Goal: Transaction & Acquisition: Obtain resource

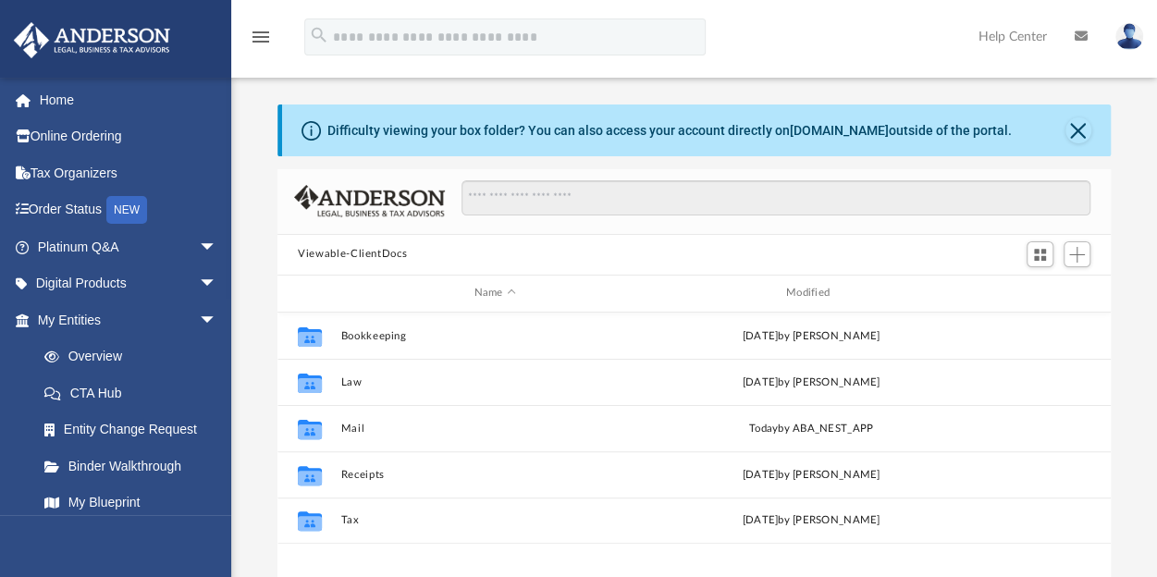
scroll to position [406, 818]
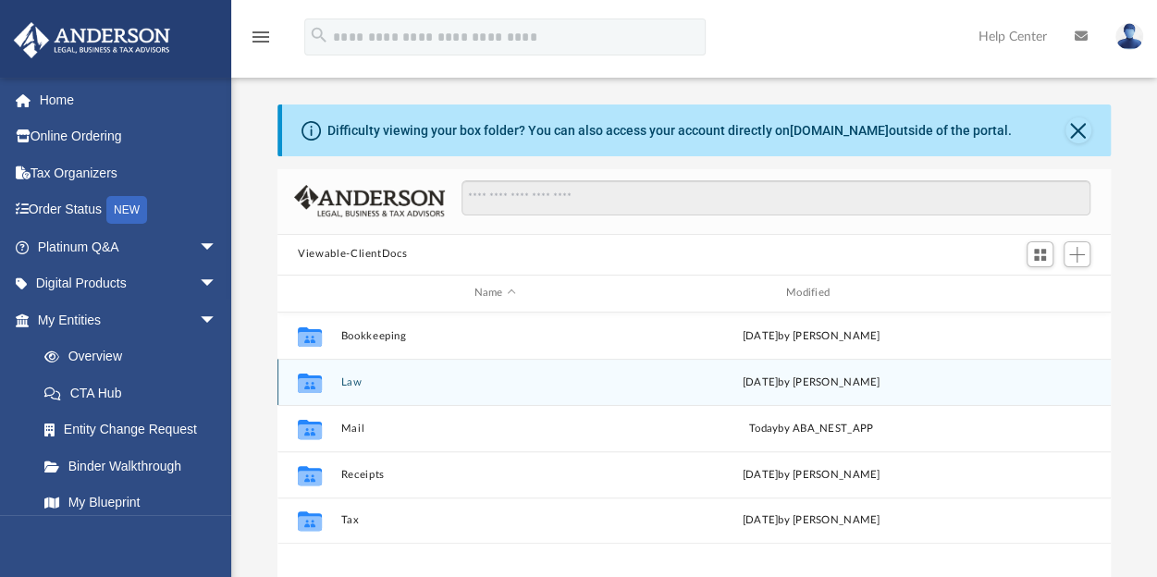
click at [373, 373] on div "Collaborated Folder Law Tue Aug 19 2025 by Aurthur Galpin" at bounding box center [693, 382] width 833 height 46
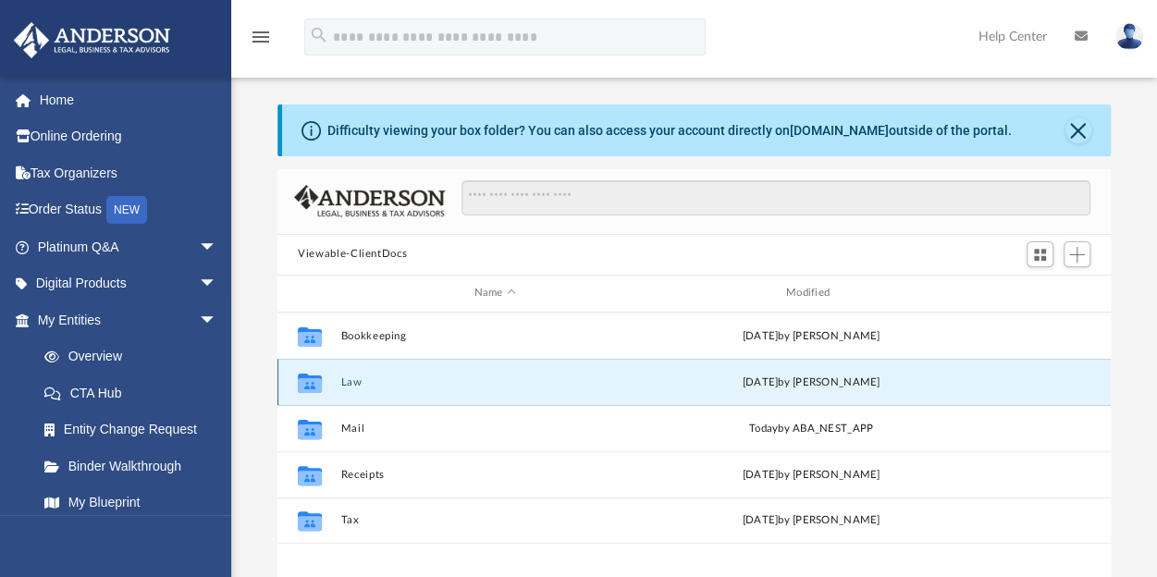
click at [353, 378] on button "Law" at bounding box center [495, 381] width 308 height 12
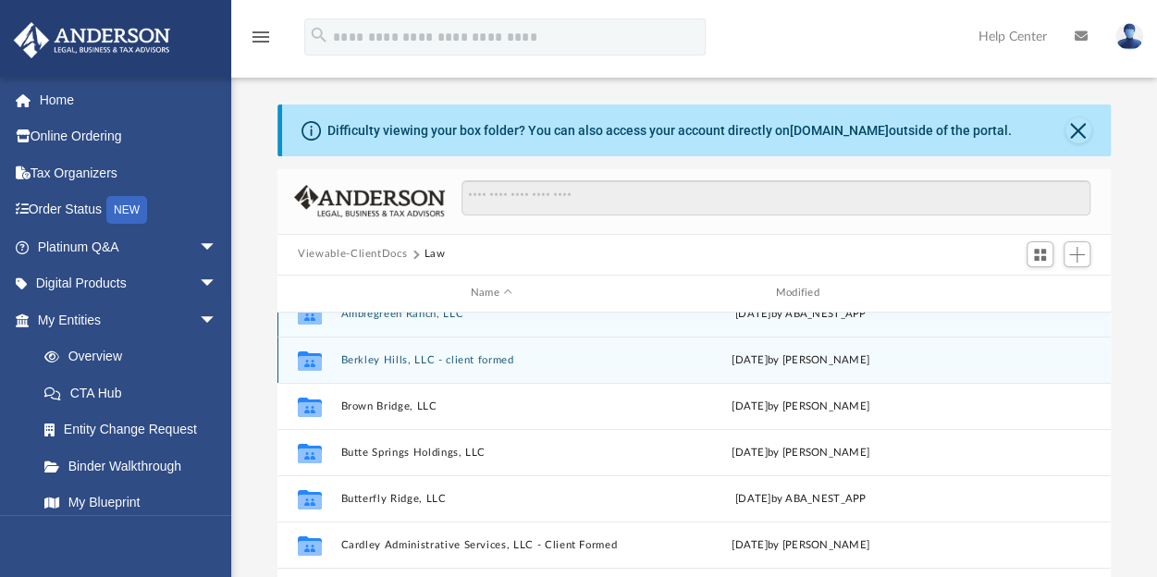
scroll to position [0, 0]
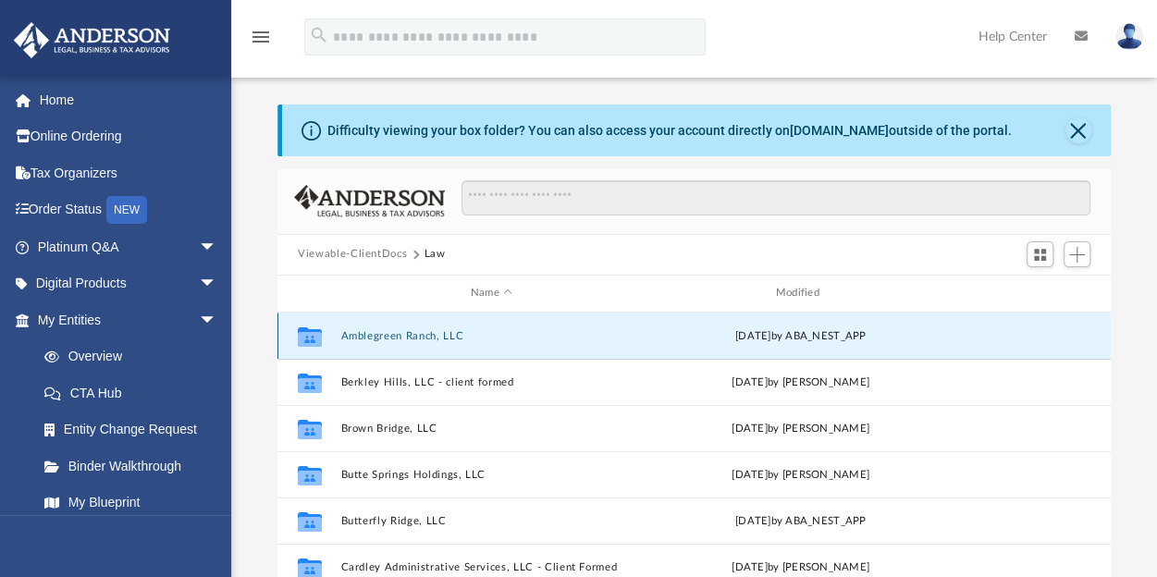
click at [372, 334] on button "Amblegreen Ranch, LLC" at bounding box center [491, 335] width 301 height 12
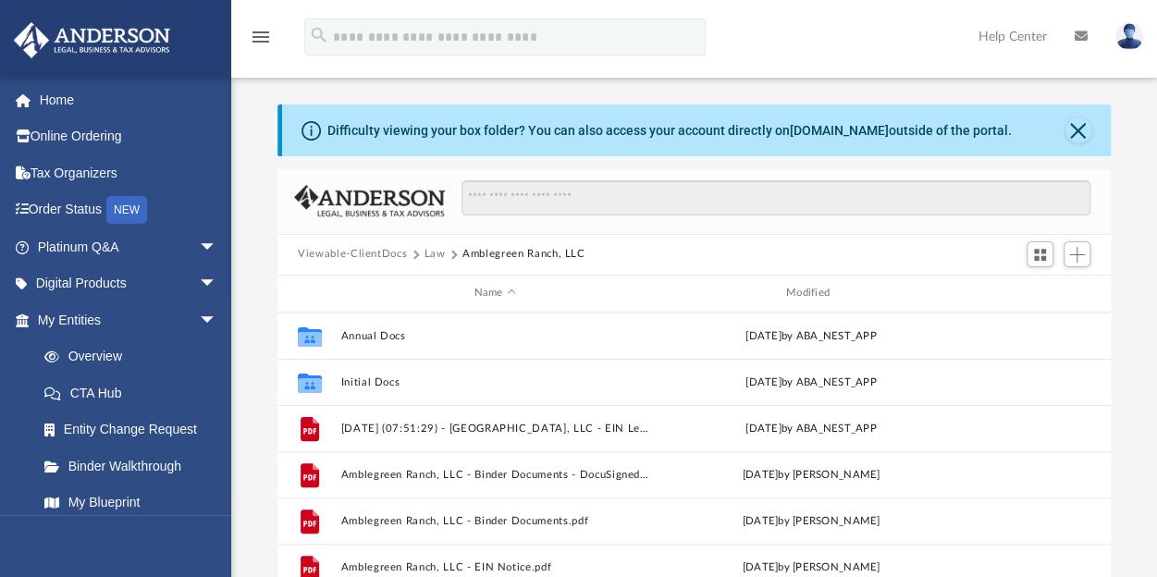
click at [435, 256] on button "Law" at bounding box center [434, 254] width 21 height 17
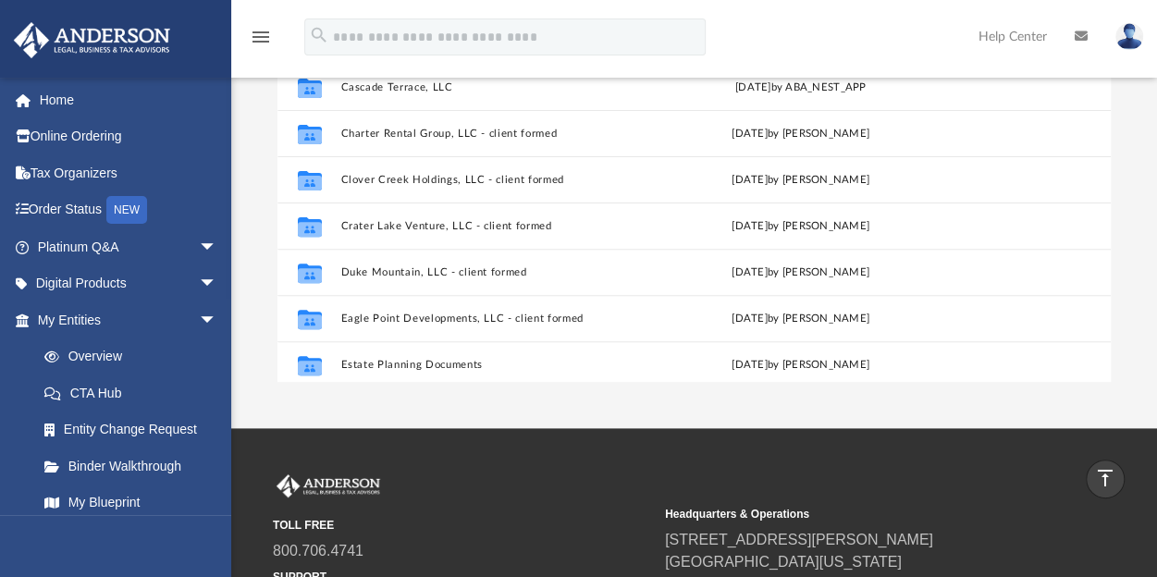
scroll to position [209, 0]
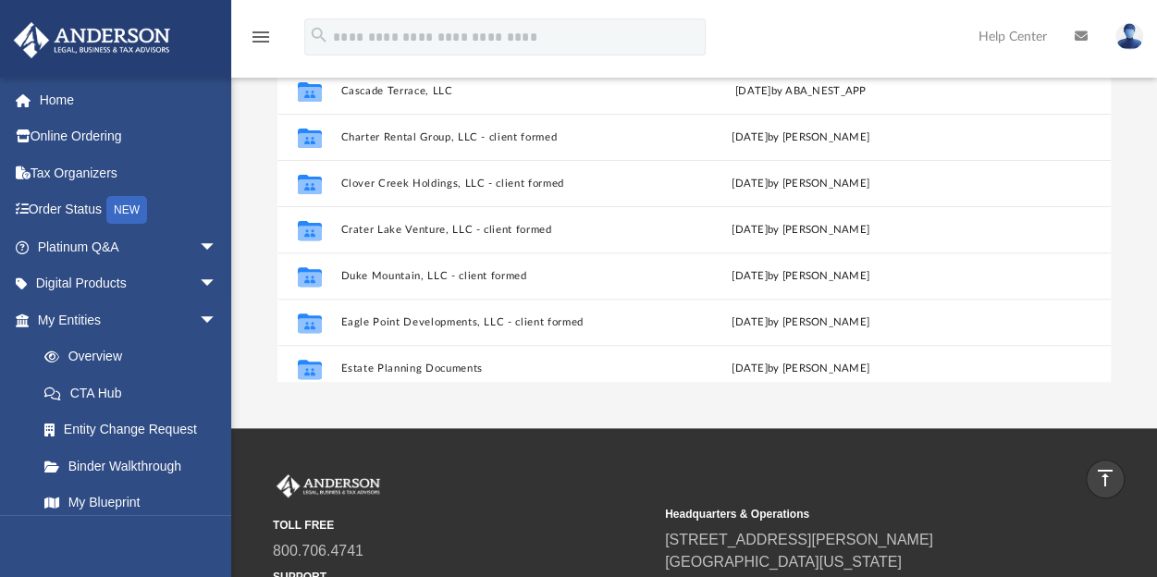
click at [1130, 30] on img at bounding box center [1129, 36] width 28 height 27
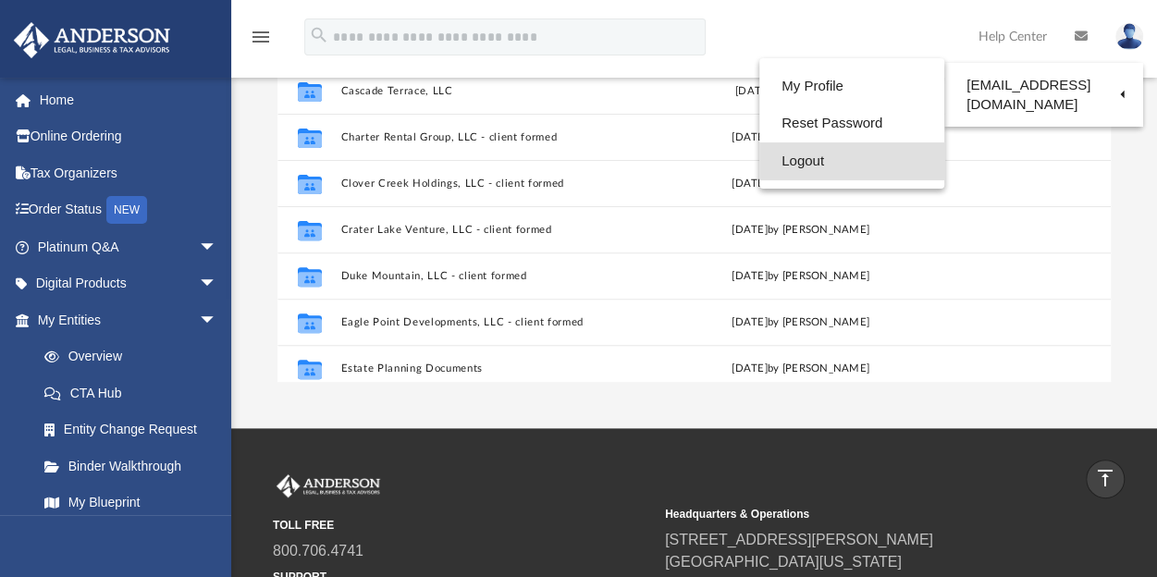
click at [835, 162] on link "Logout" at bounding box center [851, 161] width 185 height 38
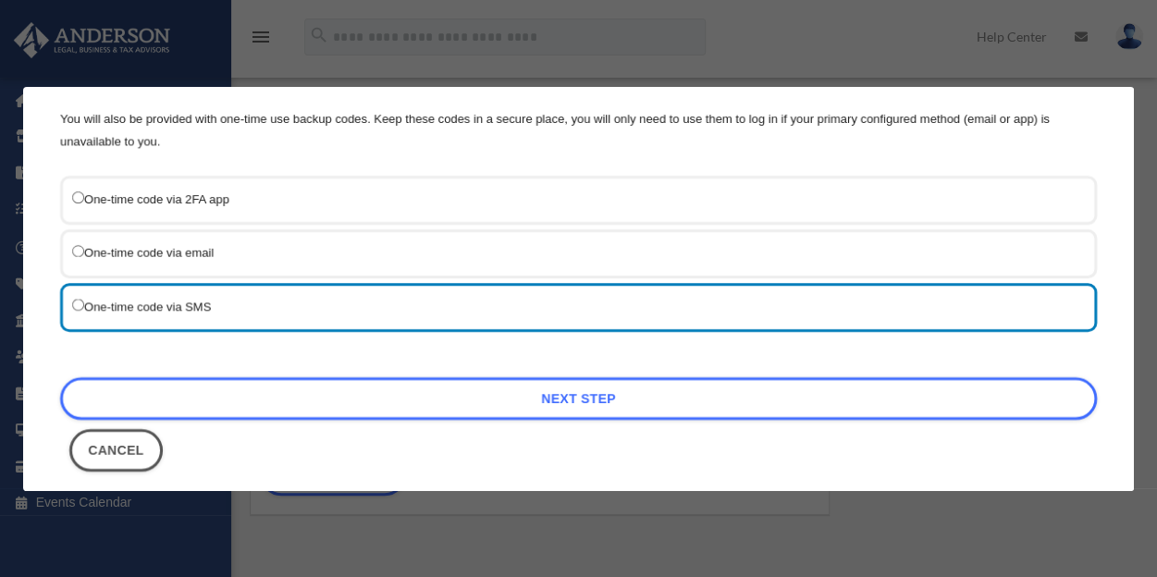
scroll to position [237, 0]
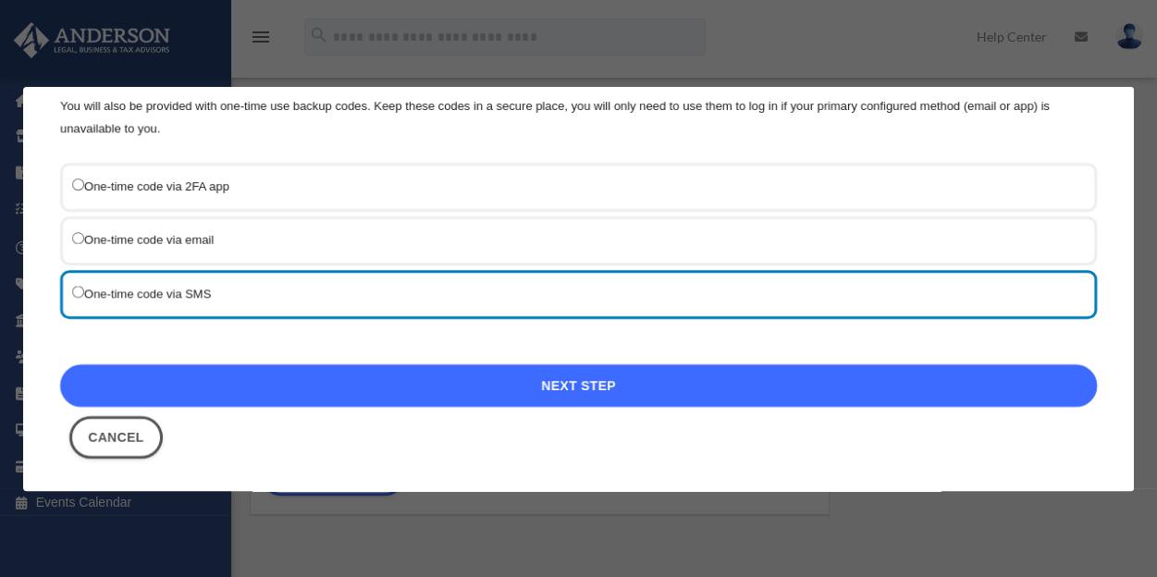
click at [360, 380] on link "Next Step" at bounding box center [578, 385] width 1036 height 43
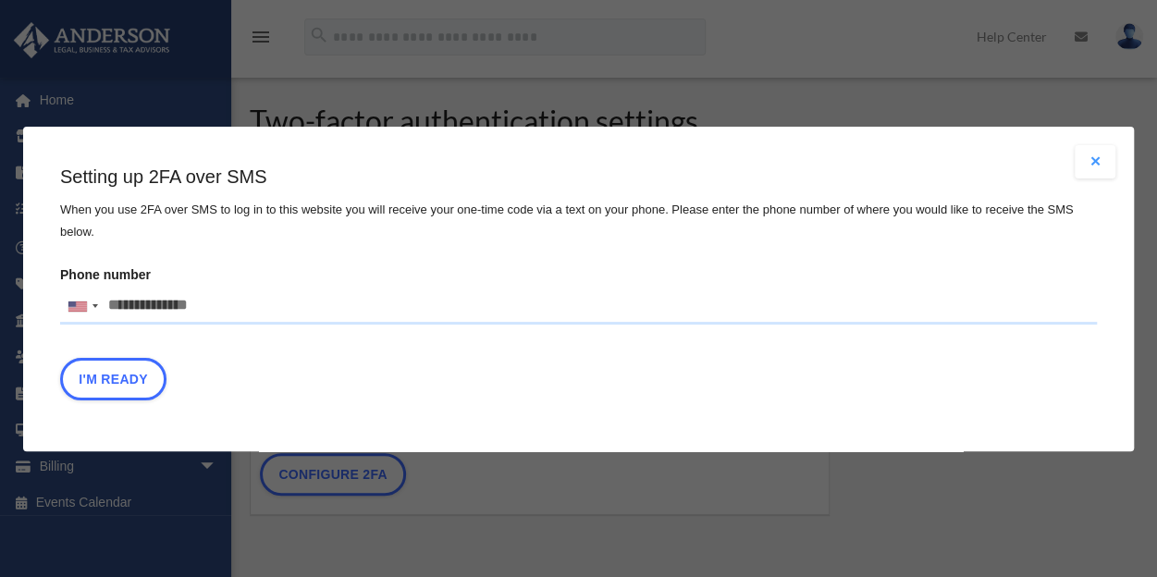
click at [216, 306] on input "Phone number [GEOGRAPHIC_DATA] +1 [GEOGRAPHIC_DATA] +44 [GEOGRAPHIC_DATA] (‫[GE…" at bounding box center [578, 306] width 1036 height 37
type input "**********"
click at [122, 378] on button "I'm Ready" at bounding box center [113, 378] width 106 height 43
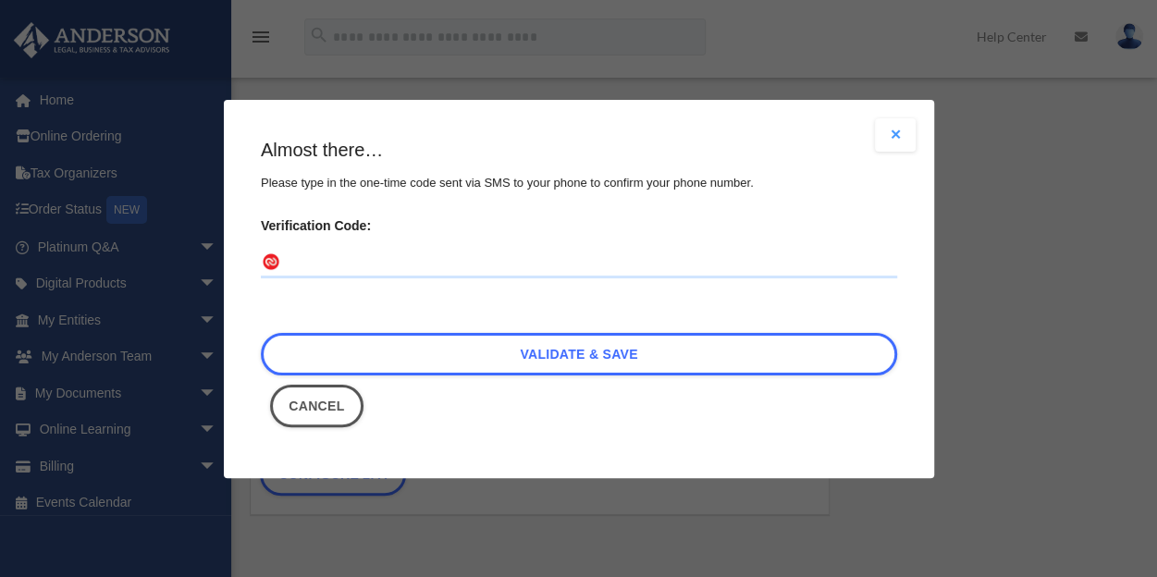
click at [329, 263] on input "Verification Code:" at bounding box center [579, 263] width 636 height 30
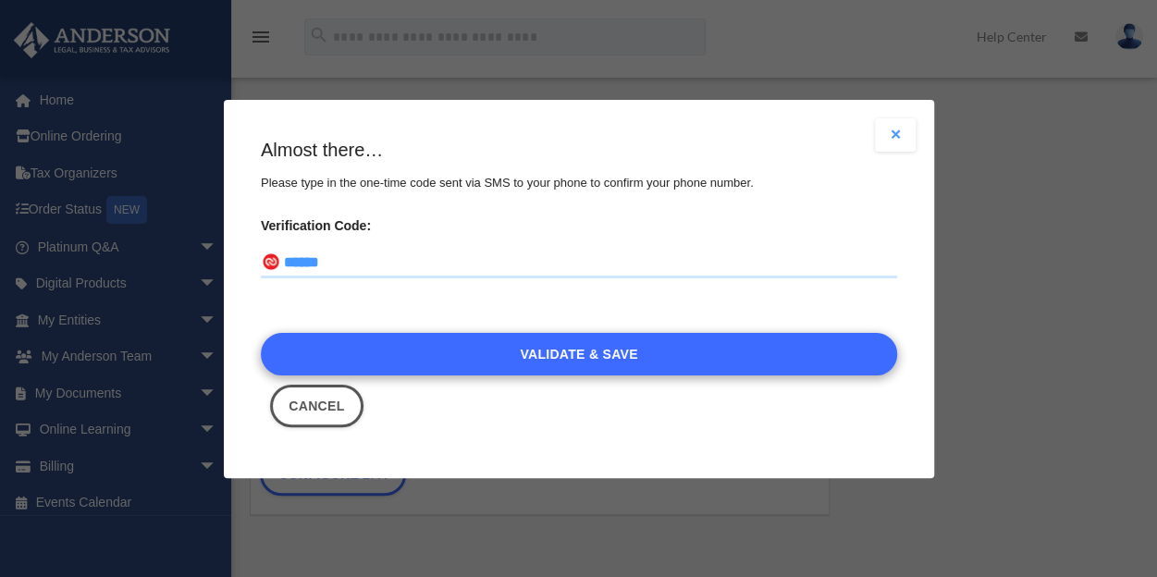
type input "******"
click at [476, 359] on link "Validate & Save" at bounding box center [579, 353] width 636 height 43
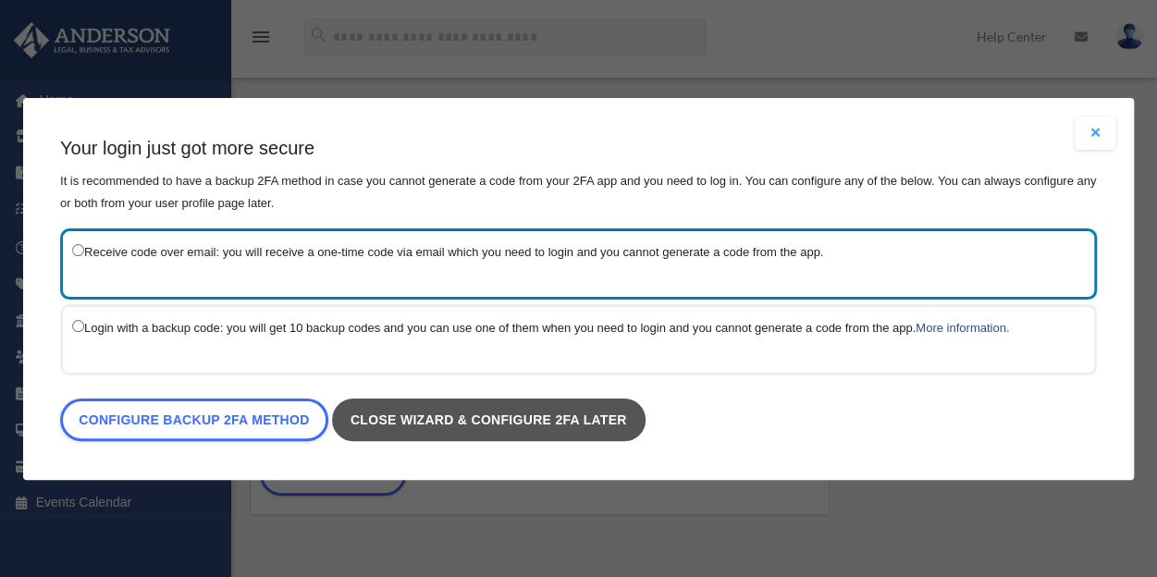
click at [410, 417] on link "Close wizard & configure 2FA later" at bounding box center [488, 419] width 313 height 43
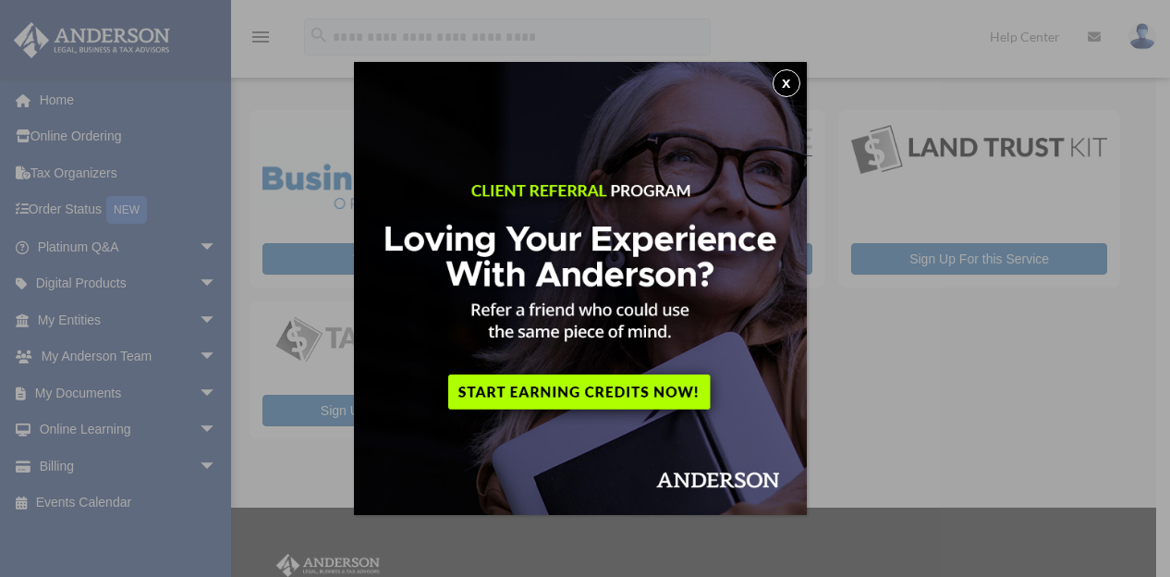
click at [795, 80] on button "x" at bounding box center [787, 83] width 28 height 28
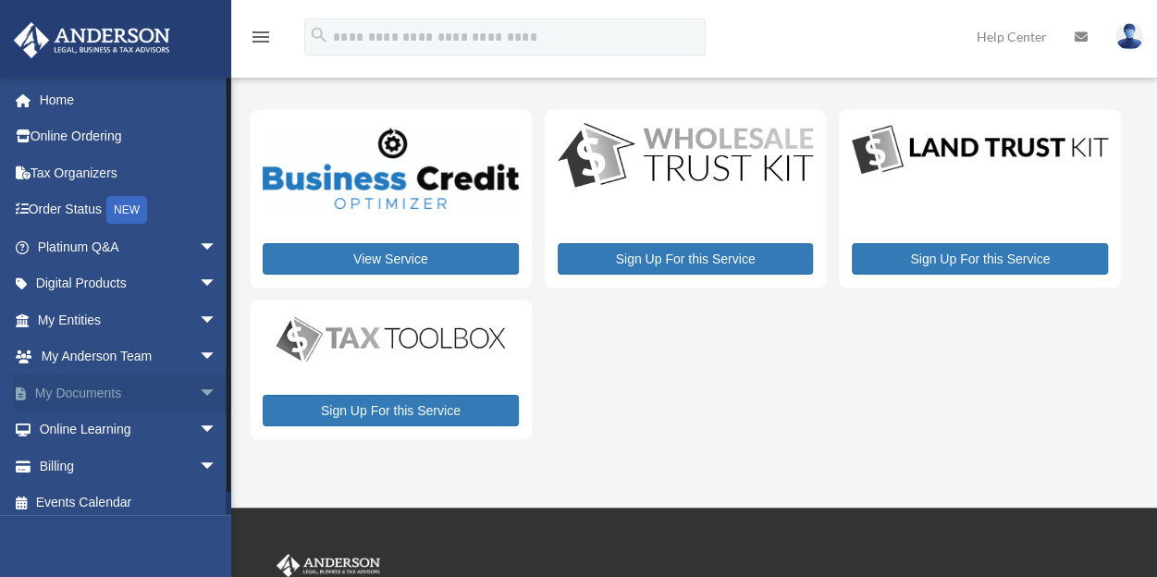
click at [199, 391] on span "arrow_drop_down" at bounding box center [217, 393] width 37 height 38
click at [89, 428] on link "Box" at bounding box center [135, 429] width 219 height 37
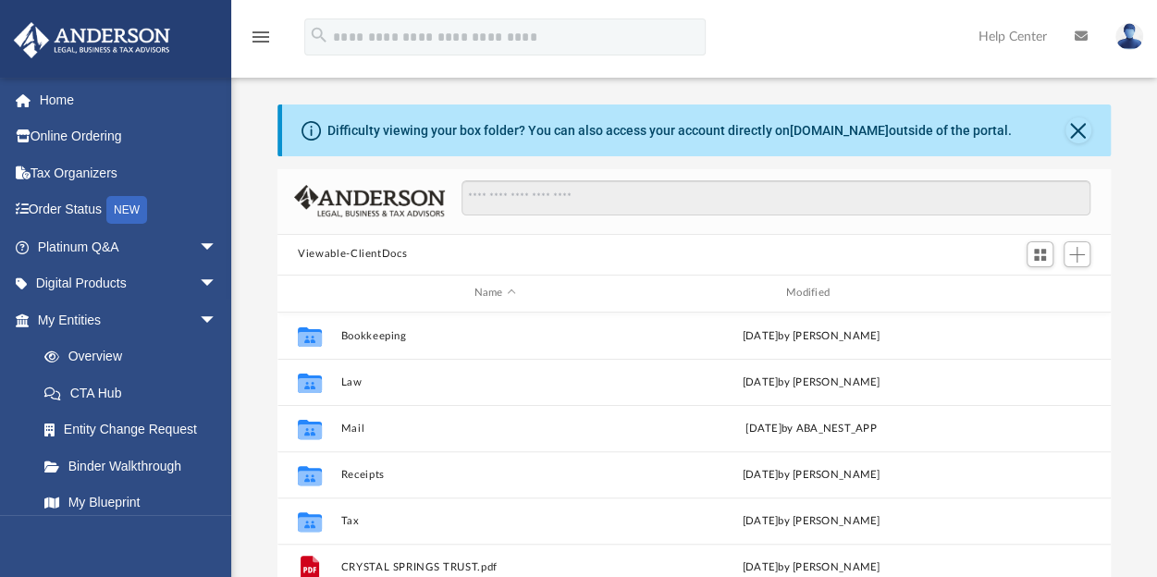
scroll to position [406, 818]
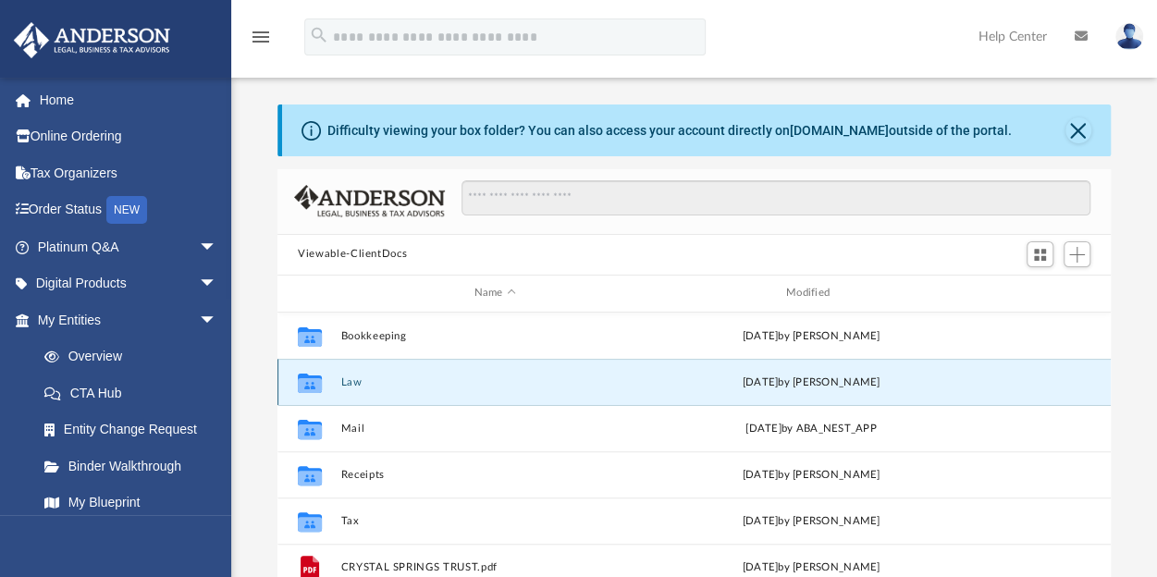
click at [349, 375] on button "Law" at bounding box center [495, 381] width 308 height 12
click at [312, 383] on icon "grid" at bounding box center [310, 382] width 24 height 19
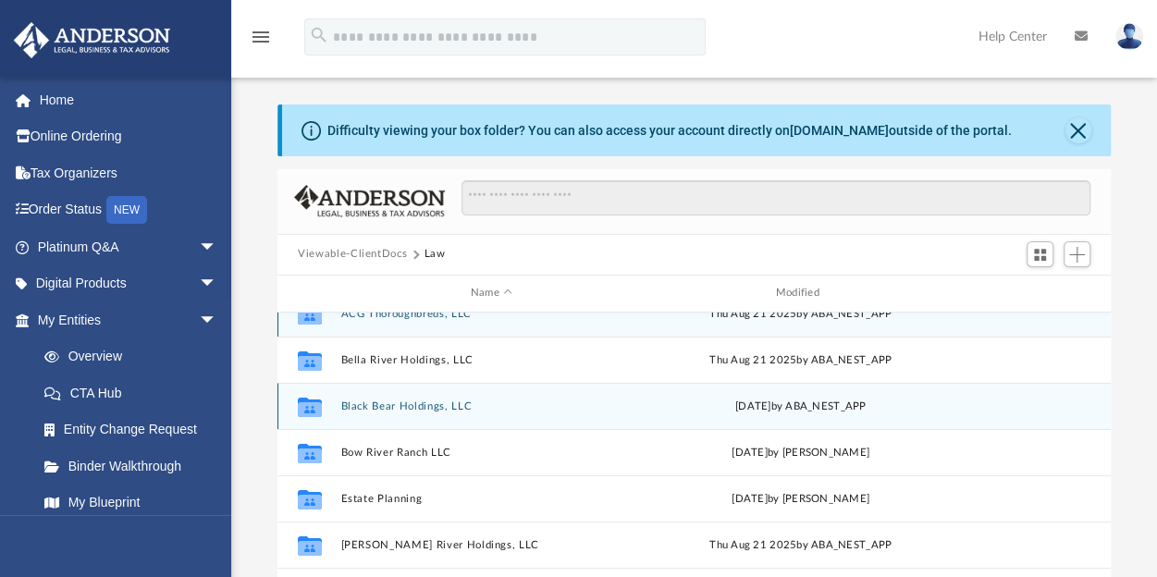
scroll to position [30, 0]
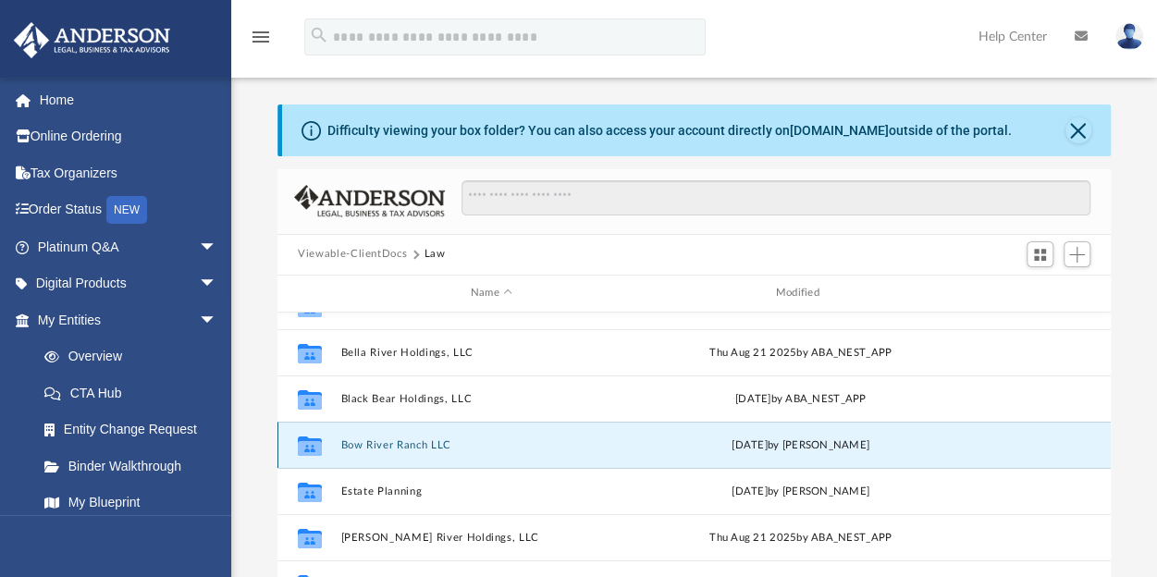
click at [379, 441] on button "Bow River Ranch LLC" at bounding box center [491, 444] width 301 height 12
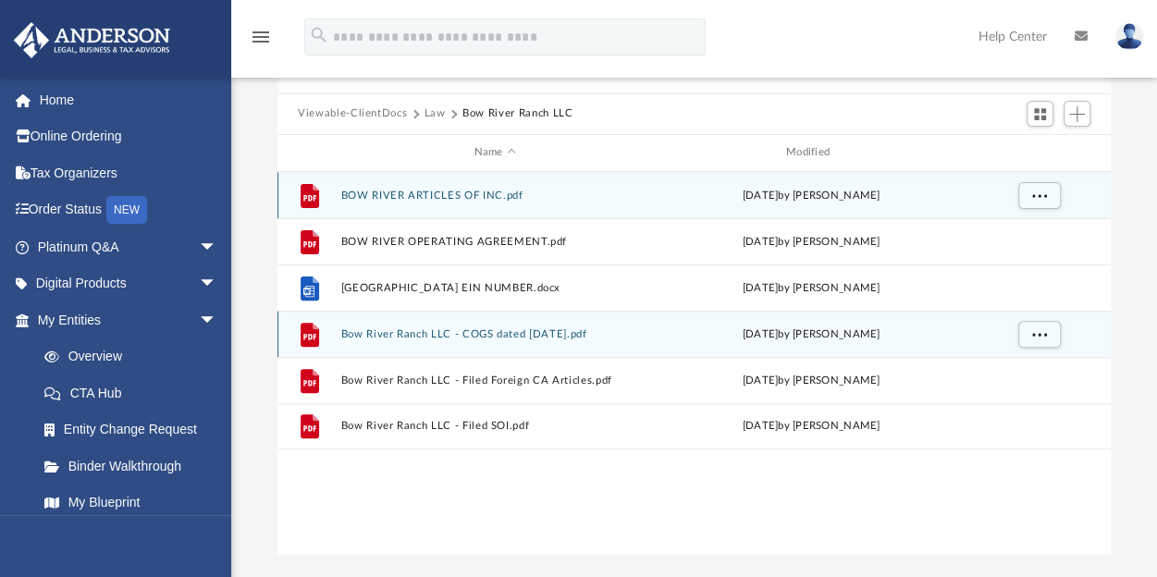
scroll to position [141, 0]
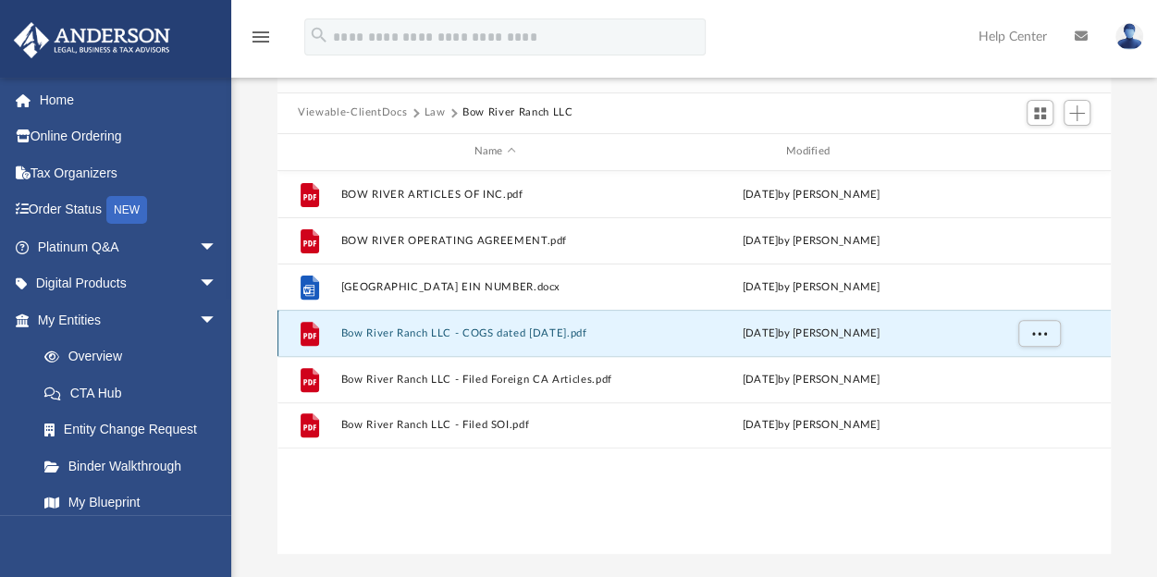
click at [375, 332] on button "Bow River Ranch LLC - COGS dated 09.09.2025.pdf" at bounding box center [495, 332] width 308 height 12
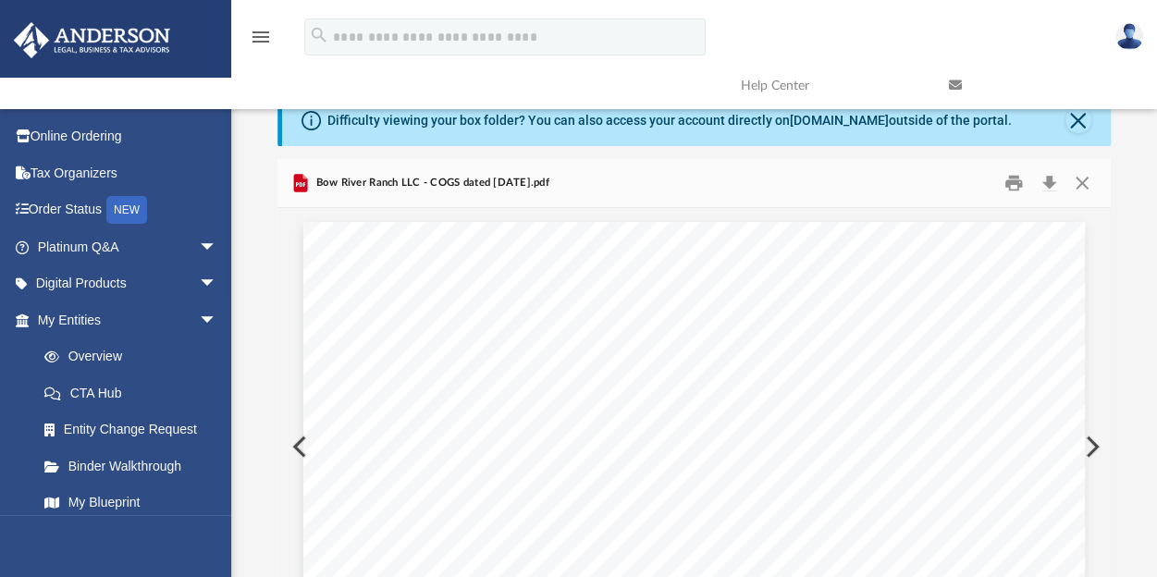
scroll to position [0, 0]
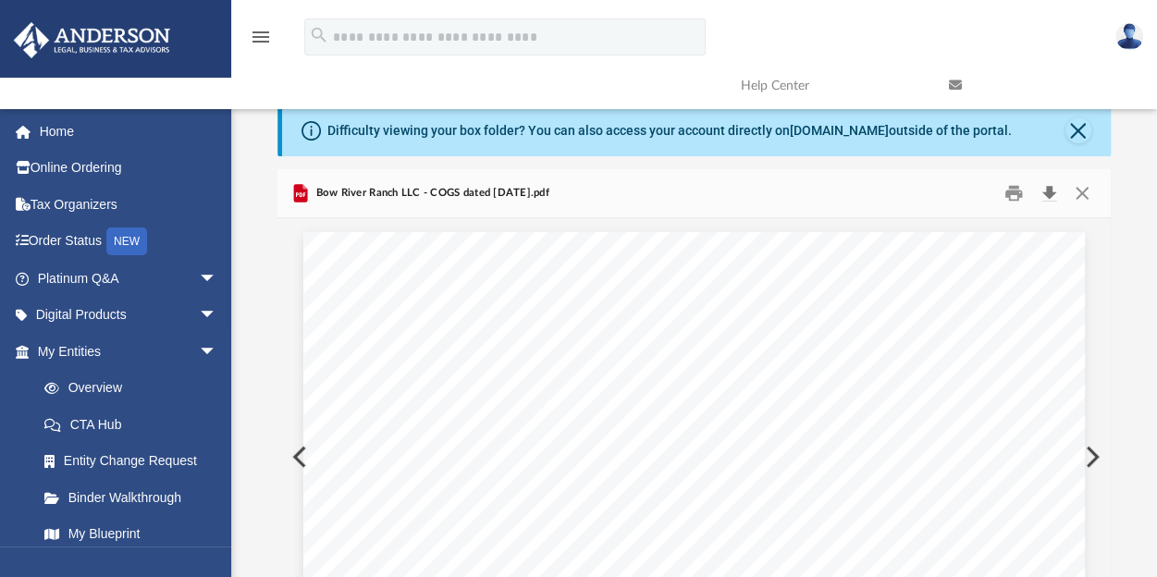
click at [1054, 191] on button "Download" at bounding box center [1048, 192] width 33 height 29
click at [1083, 193] on button "Close" at bounding box center [1081, 192] width 33 height 29
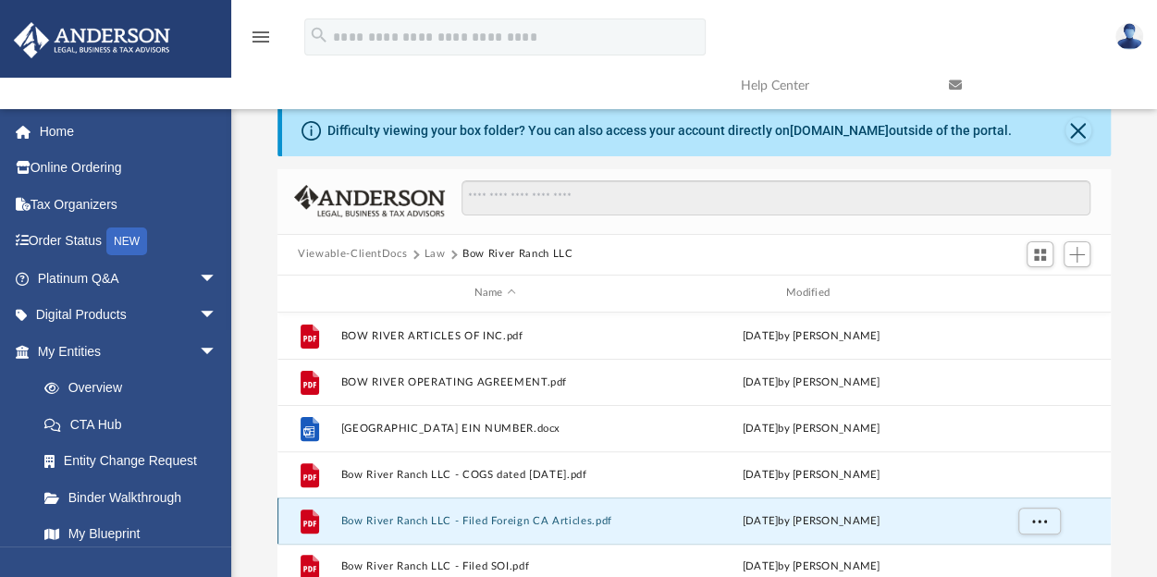
click at [454, 520] on button "Bow River Ranch LLC - Filed Foreign CA Articles.pdf" at bounding box center [495, 520] width 308 height 12
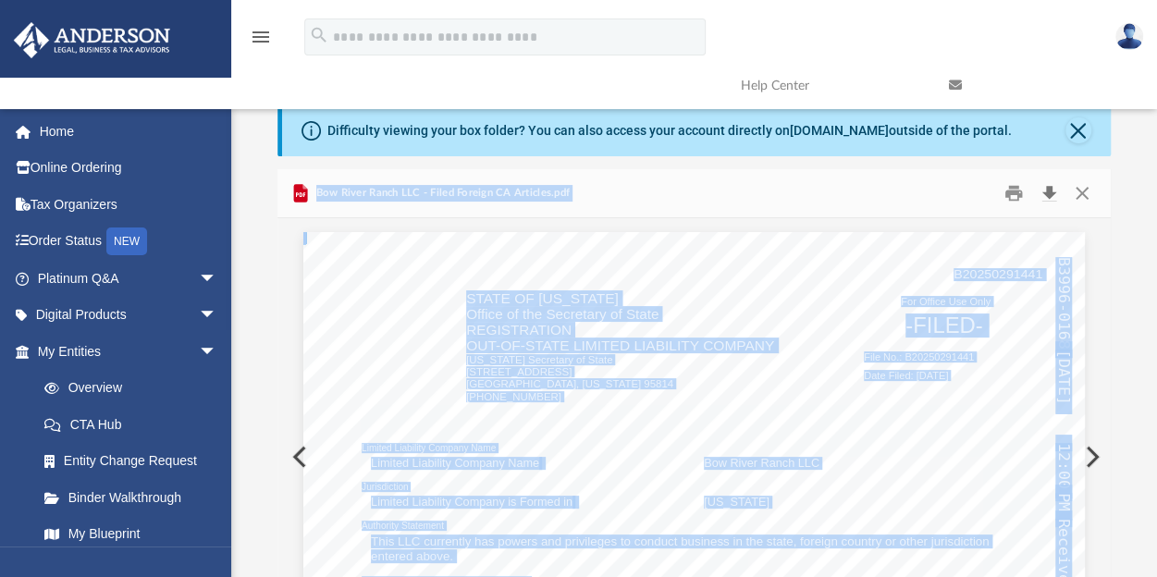
click at [1049, 187] on button "Download" at bounding box center [1048, 192] width 33 height 29
click at [1083, 195] on button "Close" at bounding box center [1081, 192] width 33 height 29
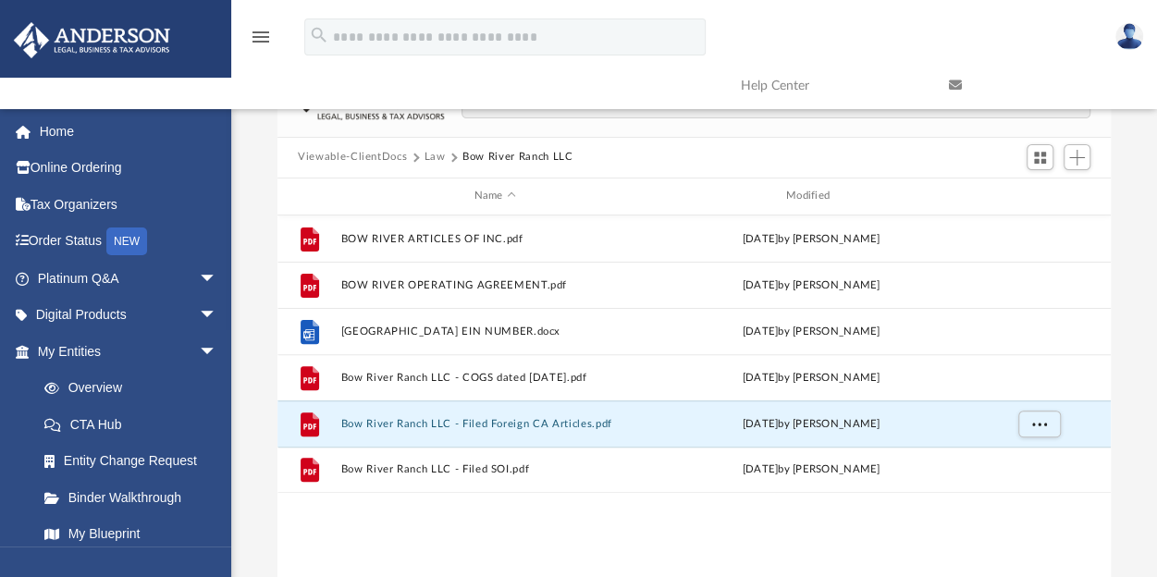
scroll to position [98, 0]
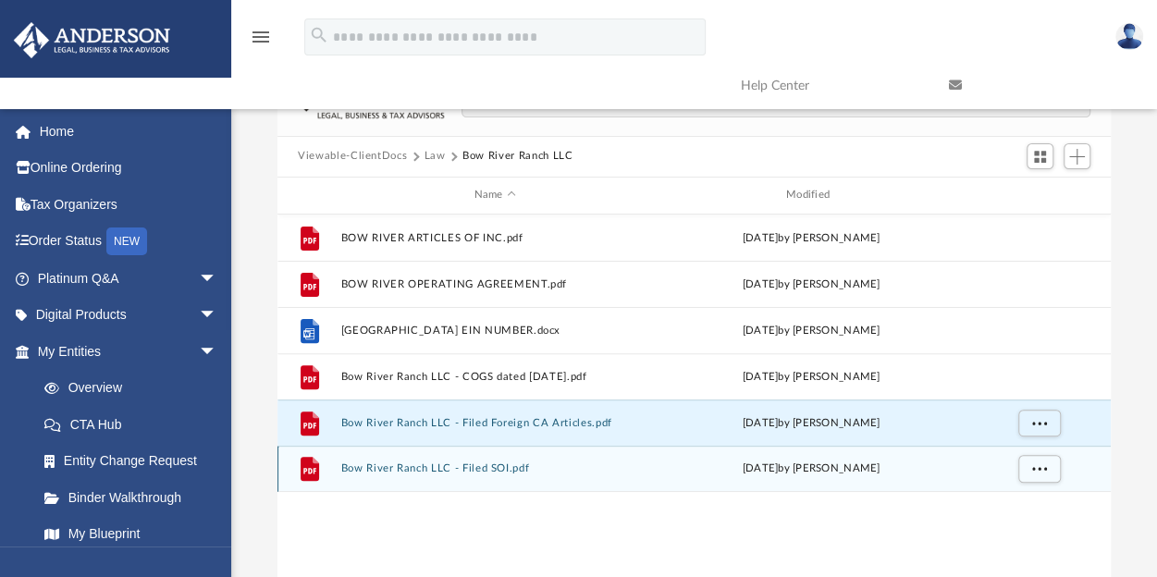
click at [449, 467] on button "Bow River Ranch LLC - Filed SOI.pdf" at bounding box center [495, 468] width 308 height 12
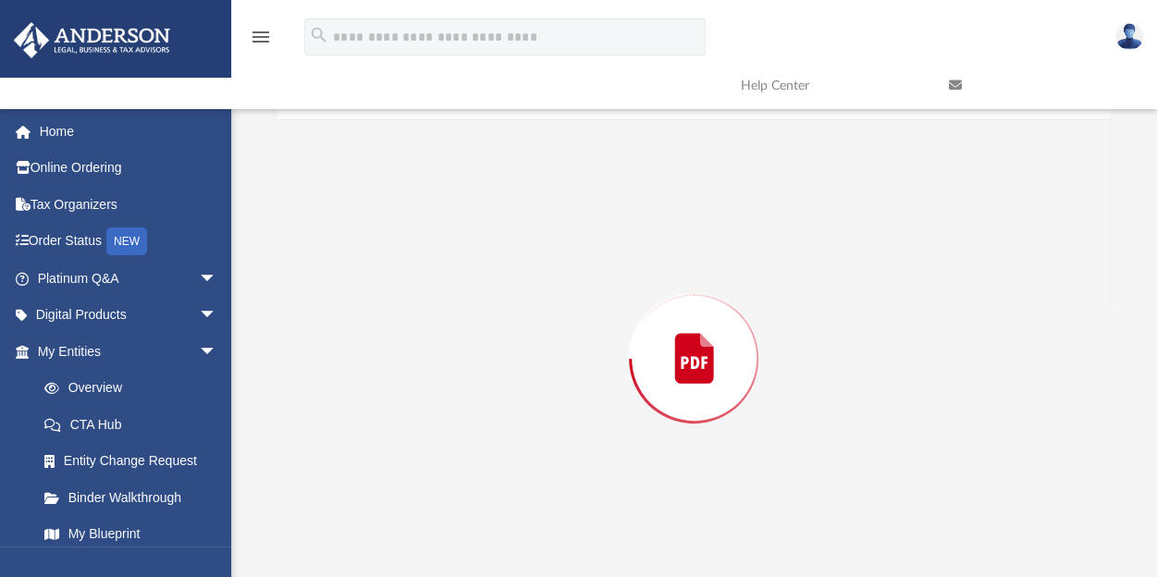
scroll to position [118, 0]
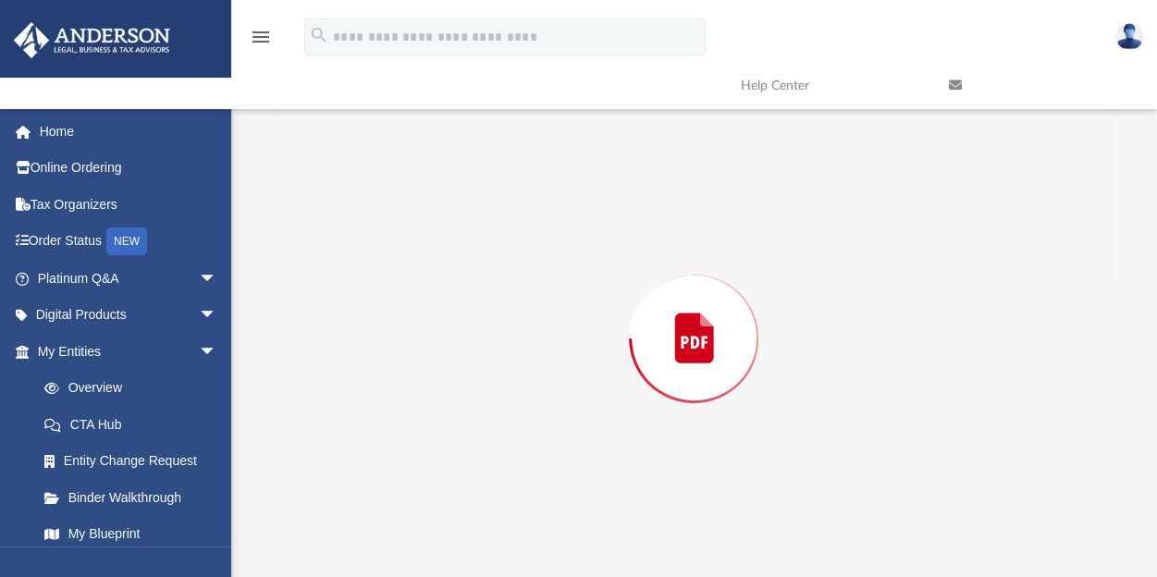
click at [449, 467] on div "Preview" at bounding box center [693, 338] width 833 height 477
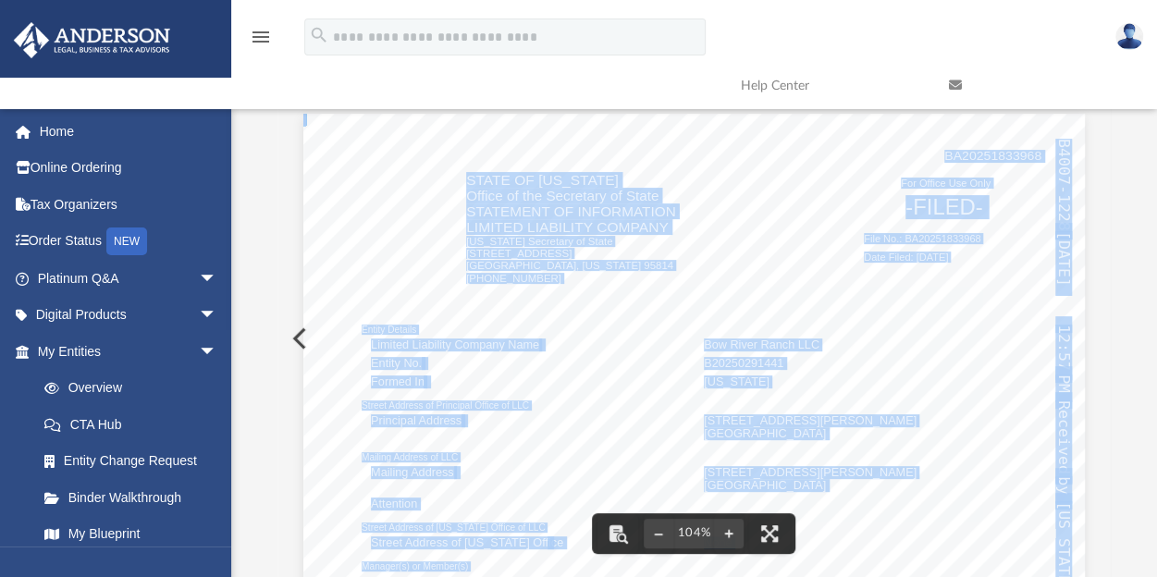
scroll to position [0, 0]
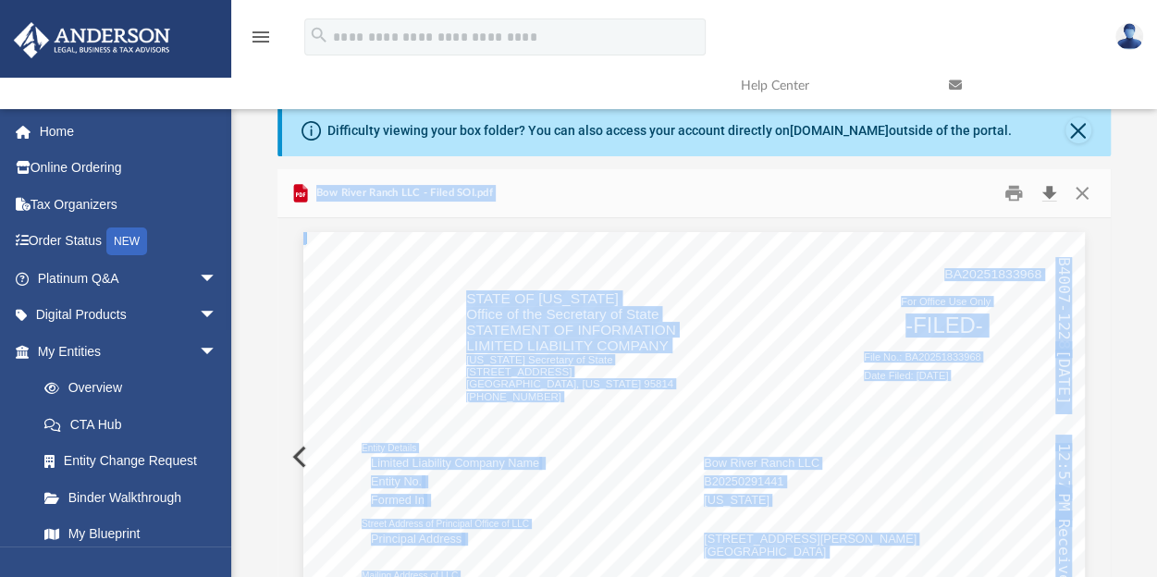
click at [1053, 190] on button "Download" at bounding box center [1048, 192] width 33 height 29
